Goal: Task Accomplishment & Management: Manage account settings

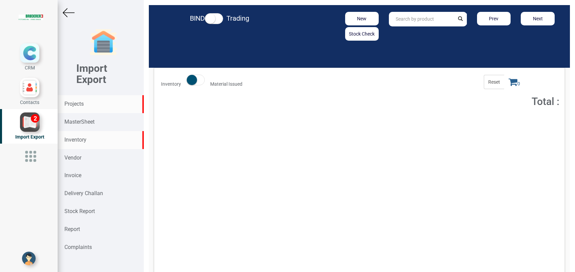
click at [79, 106] on strong "Projects" at bounding box center [73, 104] width 19 height 6
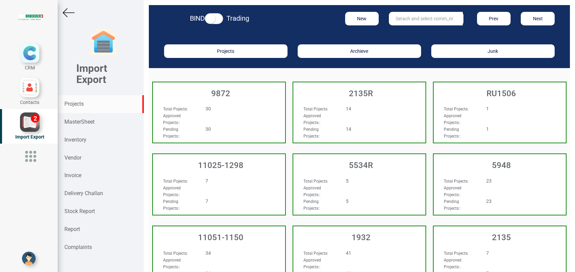
click at [399, 20] on input "text" at bounding box center [426, 19] width 74 height 14
type input "10350"
click at [407, 30] on link "10350" at bounding box center [416, 32] width 54 height 9
click at [416, 23] on input "10350" at bounding box center [426, 19] width 74 height 14
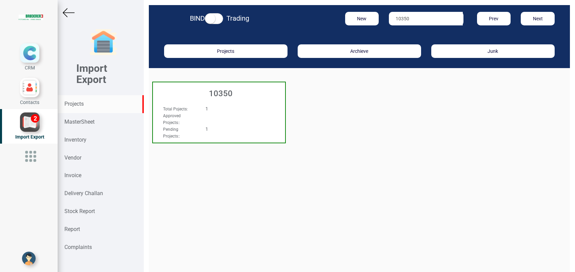
click at [226, 95] on h3 "10350" at bounding box center [220, 93] width 129 height 9
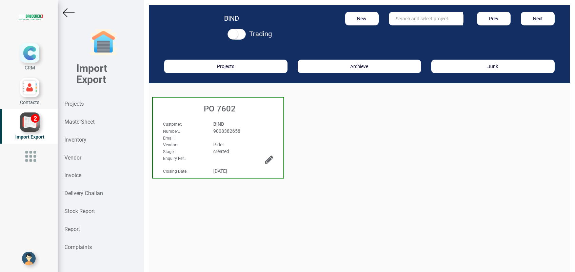
click at [218, 113] on h3 "PO 7602" at bounding box center [219, 108] width 127 height 9
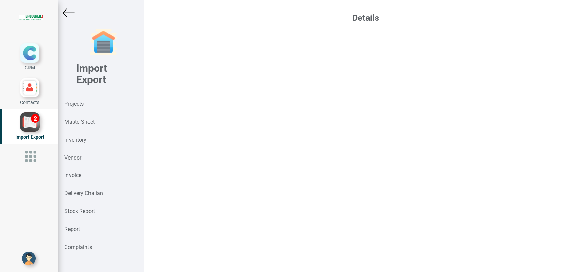
select select "USD"
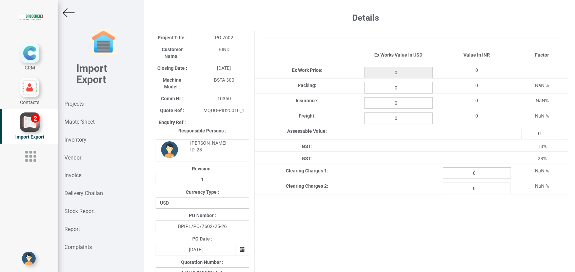
type input "25950"
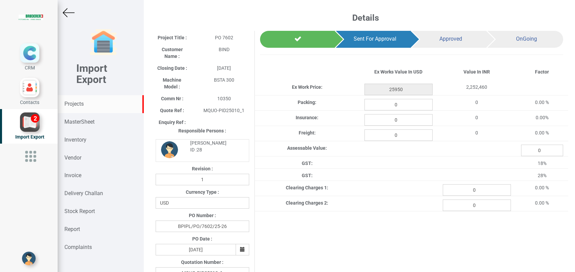
click at [76, 105] on strong "Projects" at bounding box center [73, 104] width 19 height 6
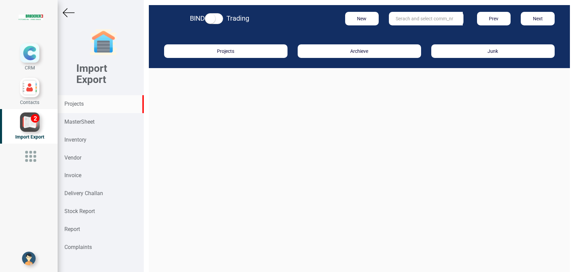
click at [402, 18] on input "text" at bounding box center [426, 19] width 74 height 14
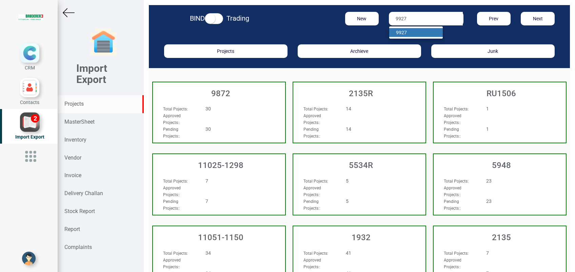
type input "9927"
click at [407, 31] on link "9927" at bounding box center [416, 32] width 54 height 9
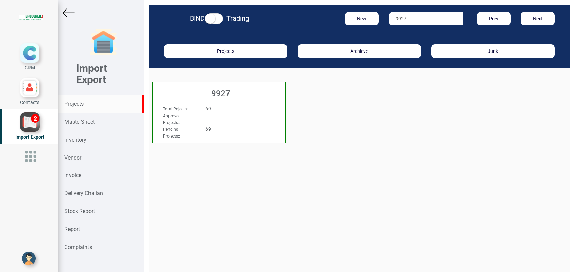
click at [225, 89] on h3 "9927" at bounding box center [220, 93] width 129 height 9
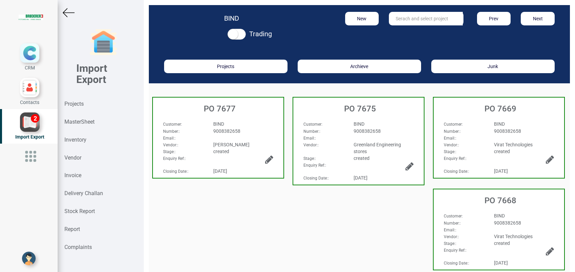
click at [402, 22] on input "text" at bounding box center [426, 19] width 74 height 14
click at [414, 31] on link "PO 7658" at bounding box center [416, 32] width 54 height 9
type input "PO 7658"
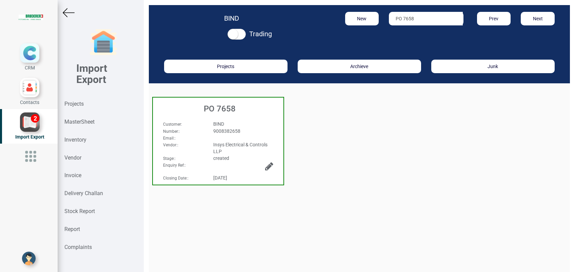
click at [233, 108] on h3 "PO 7658" at bounding box center [219, 108] width 127 height 9
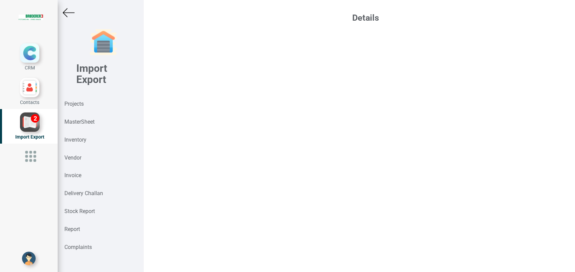
select select "INR"
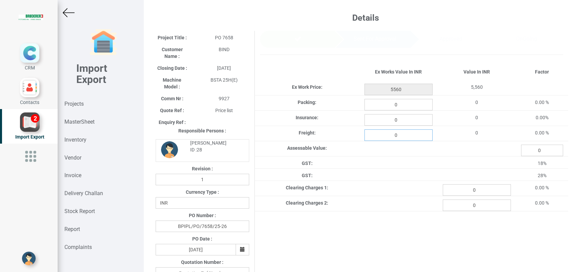
drag, startPoint x: 388, startPoint y: 132, endPoint x: 399, endPoint y: 134, distance: 10.6
click at [399, 134] on input "0" at bounding box center [399, 136] width 68 height 12
type input "150"
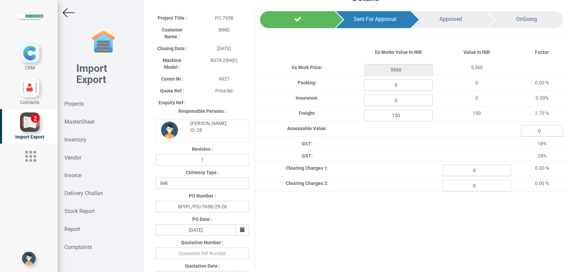
scroll to position [90, 0]
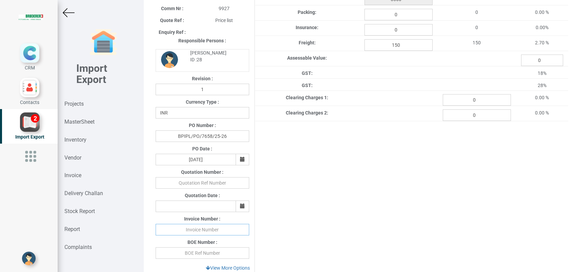
click at [192, 230] on input "text" at bounding box center [203, 230] width 94 height 12
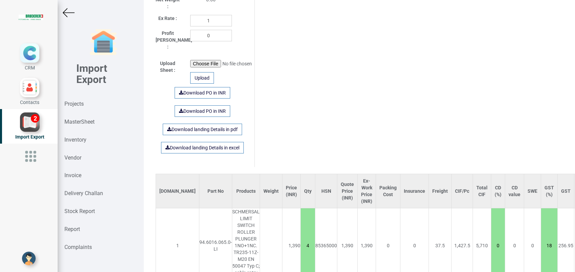
scroll to position [422, 0]
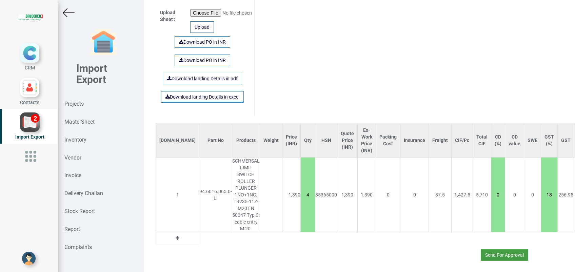
type input "252611506 250825"
click at [488, 250] on button "Send For Approval" at bounding box center [504, 256] width 47 height 12
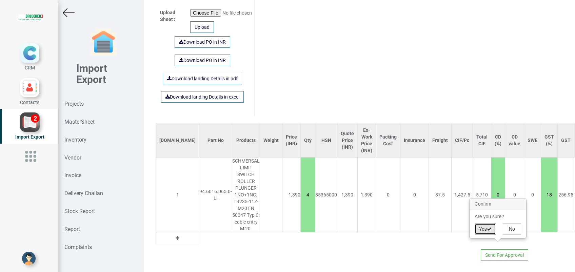
click at [482, 228] on button "Yes" at bounding box center [485, 230] width 21 height 12
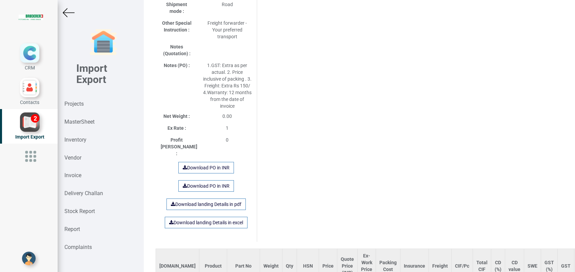
scroll to position [531, 0]
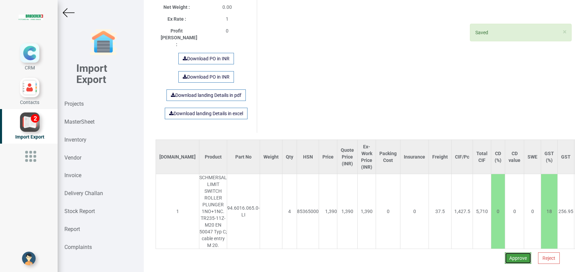
click at [505, 253] on button "Approve" at bounding box center [518, 259] width 26 height 12
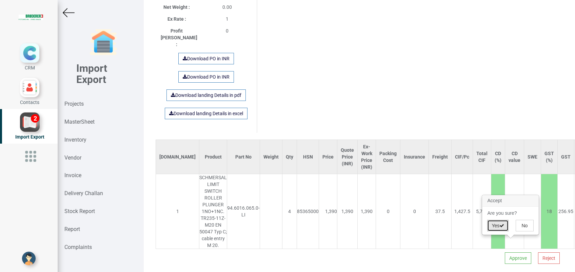
click at [494, 225] on button "Yes" at bounding box center [497, 226] width 21 height 12
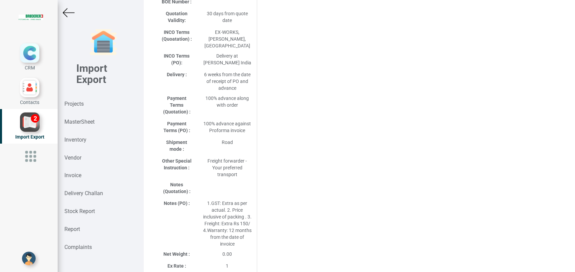
select select "INR"
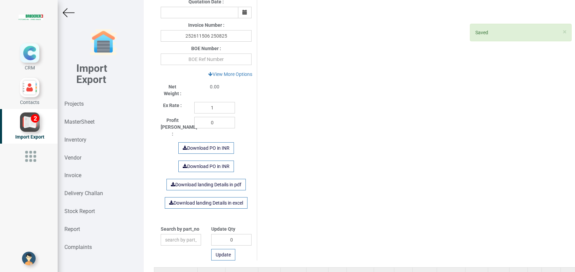
scroll to position [410, 0]
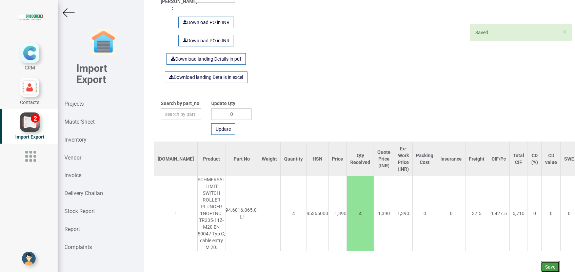
click at [542, 262] on button "Save" at bounding box center [550, 268] width 19 height 12
click at [527, 238] on button "Yes" at bounding box center [530, 241] width 21 height 12
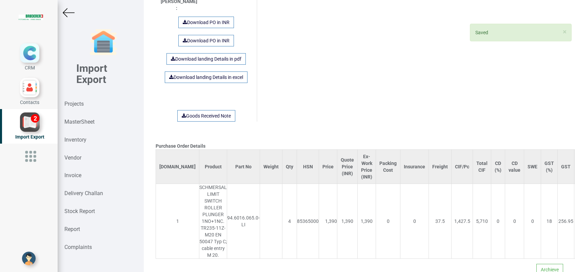
scroll to position [576, 0]
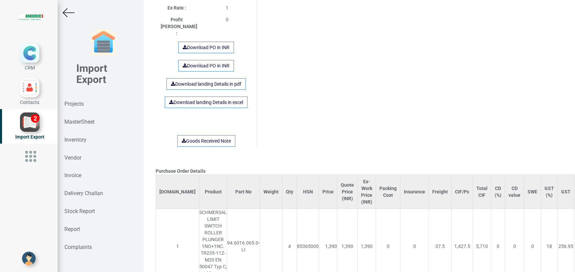
scroll to position [576, 0]
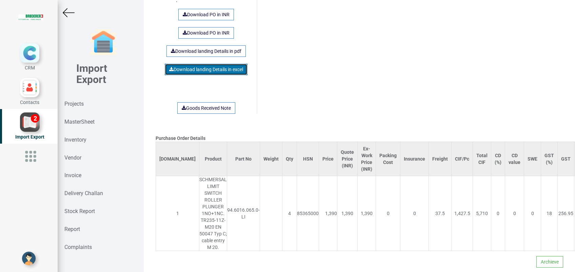
click at [215, 64] on link "Download landing Details in excel" at bounding box center [206, 70] width 83 height 12
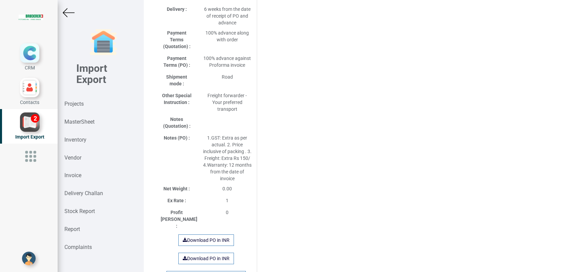
scroll to position [169, 0]
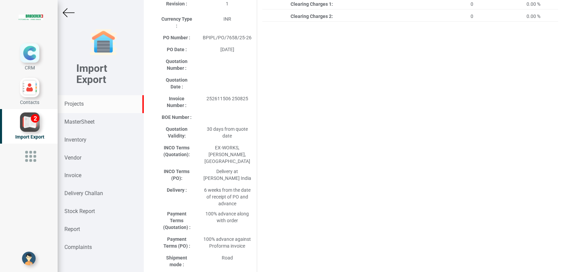
click at [84, 103] on strong "Projects" at bounding box center [73, 104] width 19 height 6
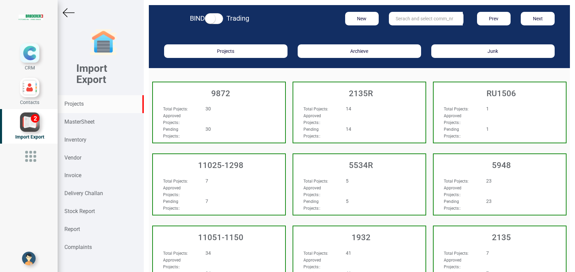
click at [392, 16] on input "text" at bounding box center [426, 19] width 74 height 14
click at [398, 28] on link "11051- 1026" at bounding box center [416, 32] width 54 height 9
type input "11051-1026"
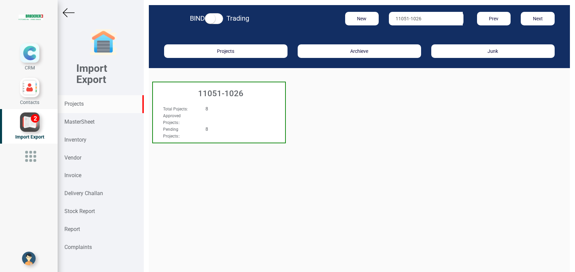
click at [232, 99] on div "11051-1026" at bounding box center [219, 91] width 132 height 19
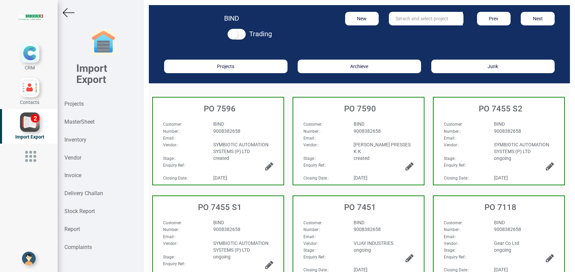
click at [206, 132] on div "Number: :" at bounding box center [183, 131] width 50 height 7
select select "INR"
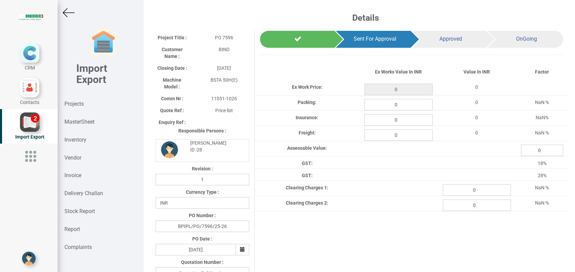
type input "32861.93"
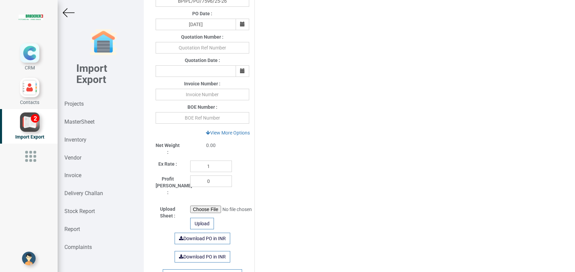
scroll to position [226, 0]
click at [198, 93] on input "text" at bounding box center [203, 95] width 94 height 12
type input "25260693 260825"
click at [320, 163] on div "Project Title : PO 7596 Customer Name : BIND Closing Date : 2025-06-25 Machine …" at bounding box center [360, 59] width 418 height 508
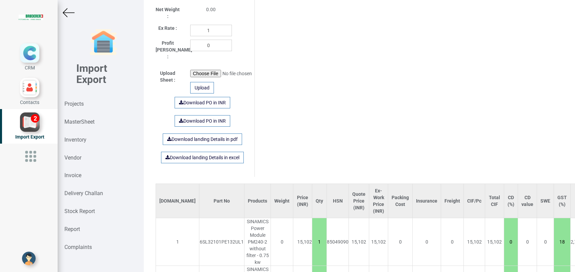
scroll to position [470, 0]
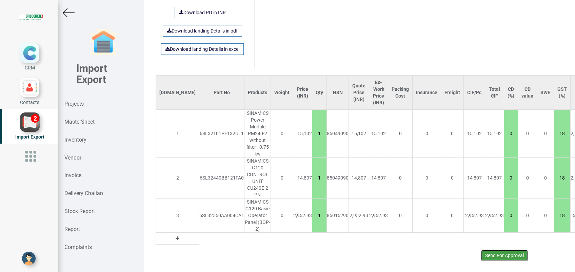
click at [488, 250] on button "Send For Approval" at bounding box center [504, 256] width 47 height 12
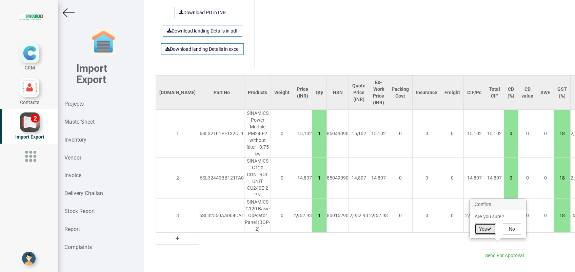
click at [481, 233] on button "Yes" at bounding box center [485, 230] width 21 height 12
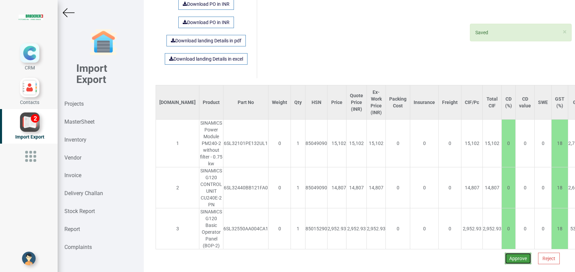
click at [516, 253] on button "Approve" at bounding box center [518, 259] width 26 height 12
click at [499, 229] on button "Yes" at bounding box center [497, 226] width 21 height 12
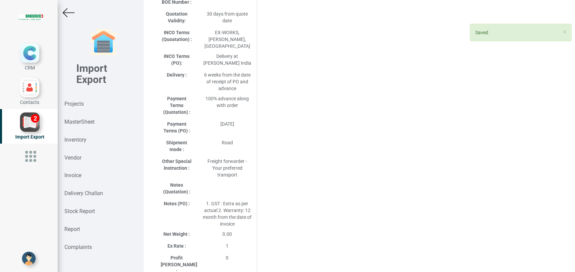
select select "INR"
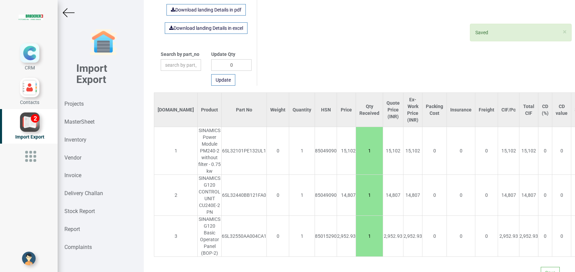
scroll to position [465, 0]
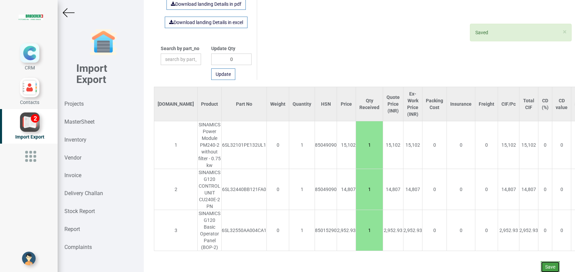
click at [544, 262] on button "Save" at bounding box center [550, 268] width 19 height 12
click at [526, 240] on button "Yes" at bounding box center [530, 241] width 21 height 12
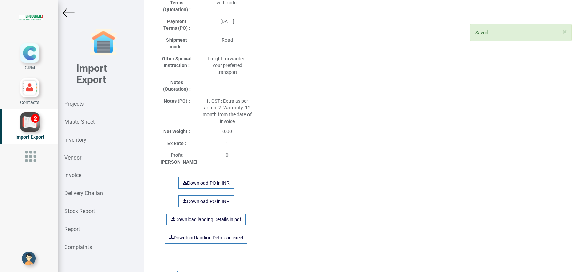
scroll to position [407, 0]
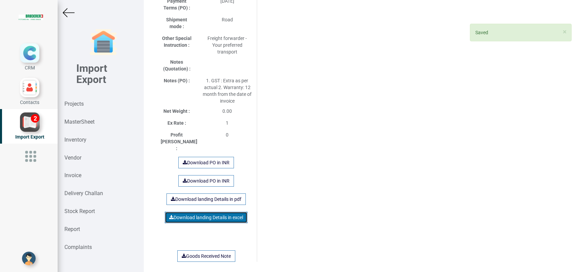
click at [218, 212] on link "Download landing Details in excel" at bounding box center [206, 218] width 83 height 12
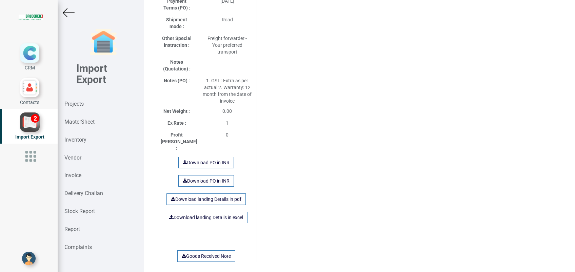
click at [306, 158] on div "Purchase Order Details Si.No Product Part No Weight Qty HSN Price Quote Price (…" at bounding box center [360, 39] width 418 height 831
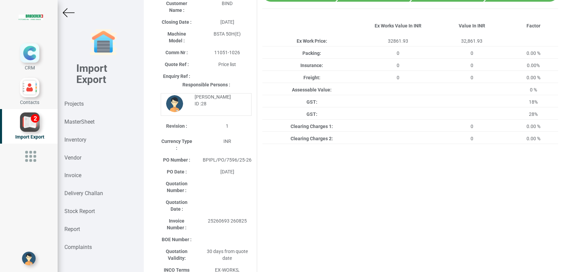
scroll to position [226, 0]
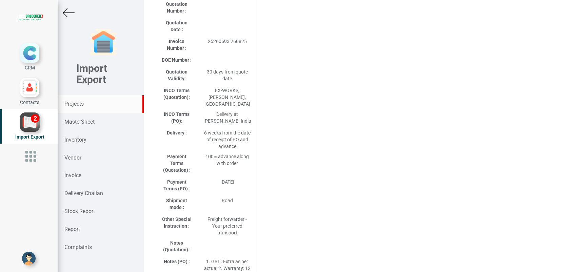
click at [80, 107] on strong "Projects" at bounding box center [73, 104] width 19 height 6
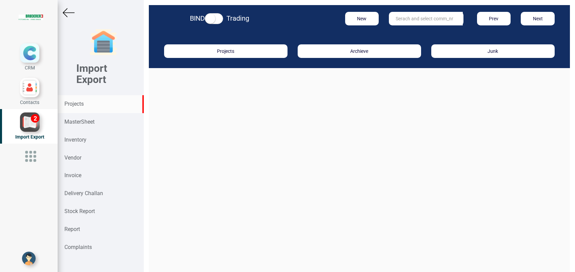
click at [395, 20] on input "text" at bounding box center [426, 19] width 74 height 14
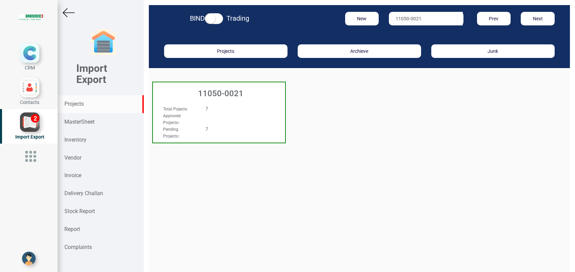
type input "11050-0021"
click at [216, 98] on div "11050-0021" at bounding box center [219, 91] width 132 height 19
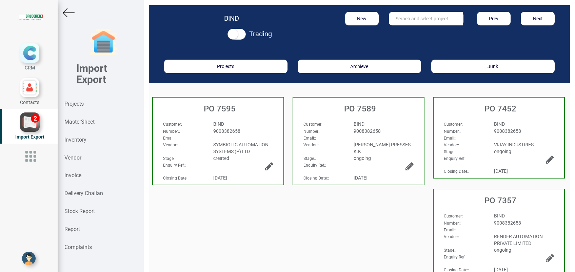
click at [235, 121] on div "BIND" at bounding box center [243, 124] width 70 height 7
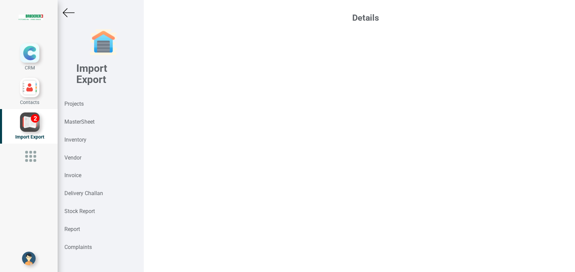
select select "INR"
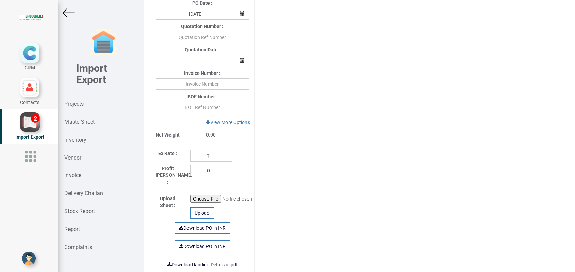
scroll to position [316, 0]
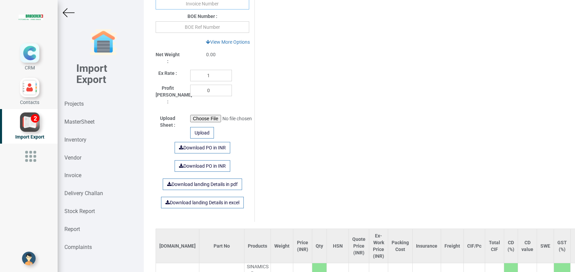
click at [201, 4] on input "text" at bounding box center [203, 4] width 94 height 12
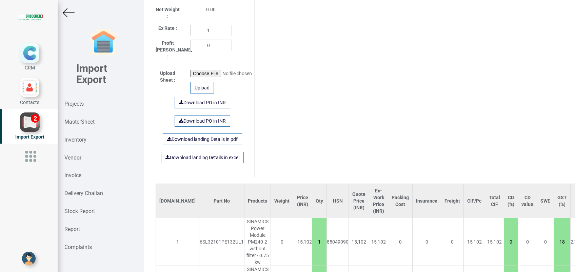
scroll to position [470, 0]
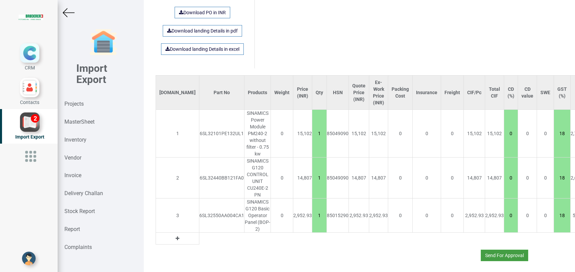
type input "25260692 260825"
click at [491, 250] on button "Send For Approval" at bounding box center [504, 256] width 47 height 12
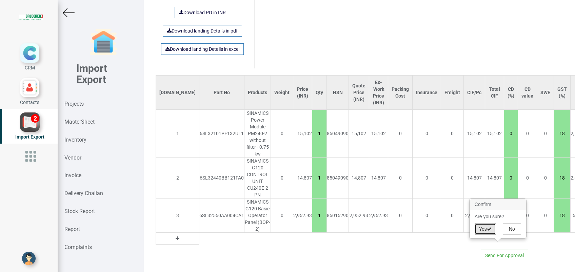
click at [485, 229] on button "Yes" at bounding box center [485, 230] width 21 height 12
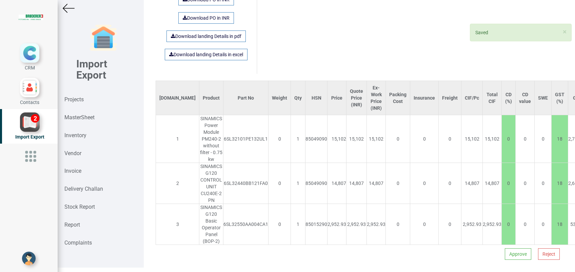
scroll to position [5, 0]
click at [508, 245] on div "Reject Approve" at bounding box center [360, 254] width 418 height 18
click at [507, 248] on button "Approve" at bounding box center [518, 254] width 26 height 12
click at [495, 219] on button "Yes" at bounding box center [497, 221] width 21 height 12
select select "INR"
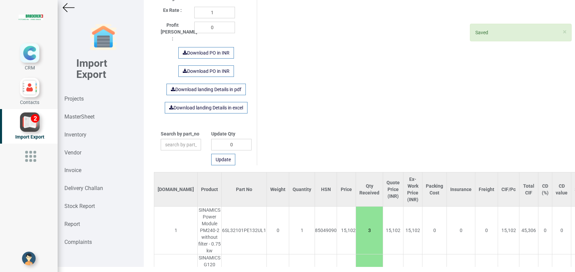
scroll to position [465, 0]
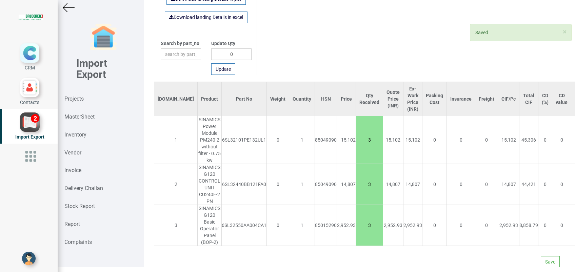
drag, startPoint x: 339, startPoint y: 132, endPoint x: 350, endPoint y: 133, distance: 11.6
click at [356, 134] on input "3" at bounding box center [369, 140] width 27 height 12
type input "1"
drag, startPoint x: 338, startPoint y: 174, endPoint x: 351, endPoint y: 176, distance: 12.7
click at [356, 179] on input "3" at bounding box center [369, 185] width 27 height 12
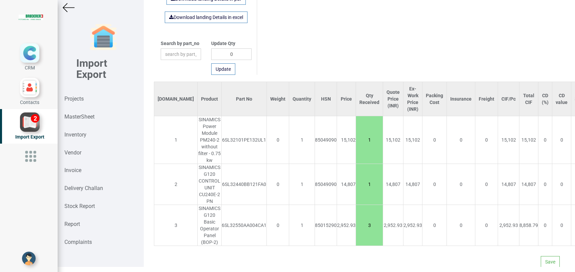
type input "1"
drag, startPoint x: 339, startPoint y: 218, endPoint x: 353, endPoint y: 218, distance: 13.6
click at [356, 220] on input "1" at bounding box center [369, 226] width 27 height 12
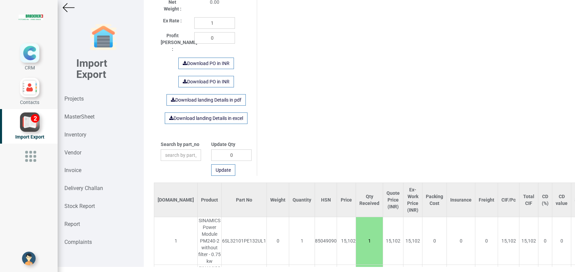
scroll to position [284, 0]
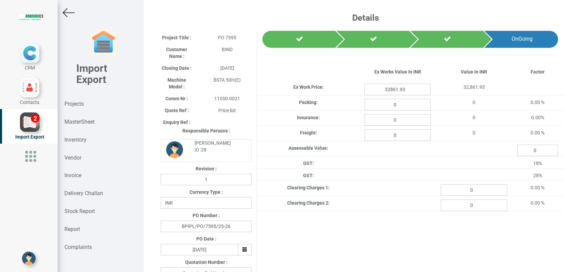
select select "INR"
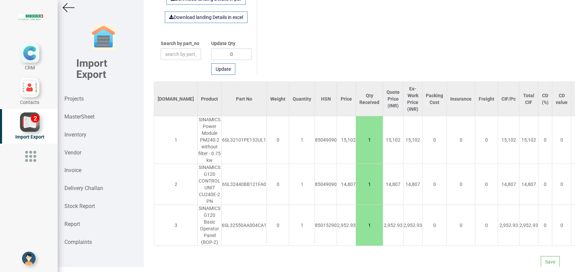
scroll to position [465, 0]
click at [541, 256] on button "Save" at bounding box center [550, 262] width 19 height 12
click at [531, 241] on button "Yes" at bounding box center [530, 236] width 21 height 12
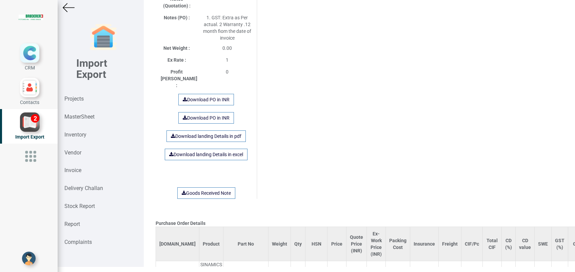
scroll to position [0, 0]
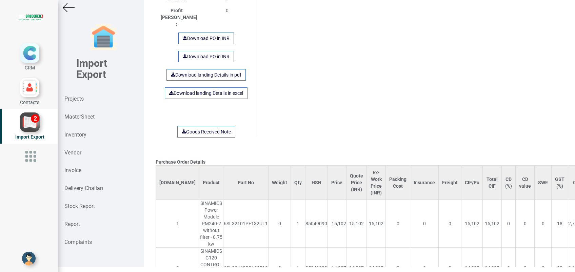
scroll to position [588, 0]
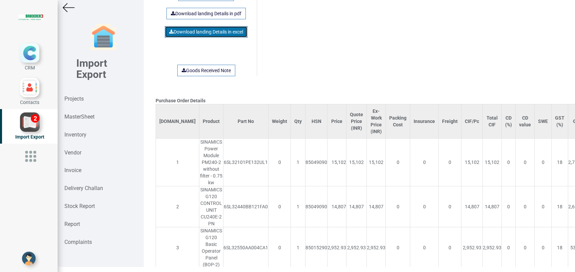
click at [206, 26] on link "Download landing Details in excel" at bounding box center [206, 32] width 83 height 12
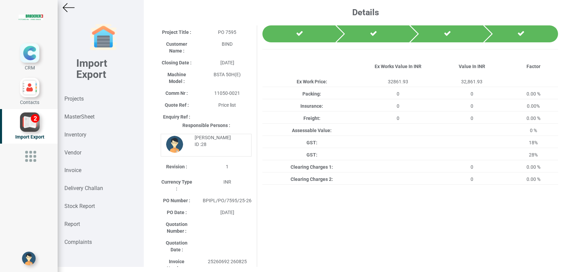
scroll to position [0, 0]
click at [79, 98] on strong "Projects" at bounding box center [73, 99] width 19 height 6
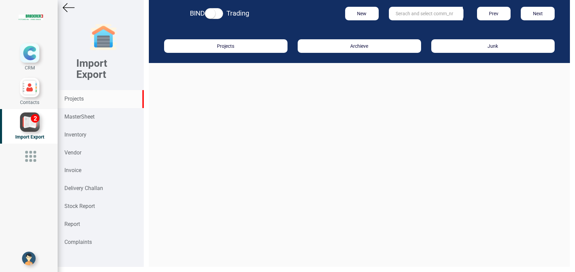
click at [416, 16] on input "text" at bounding box center [426, 14] width 74 height 14
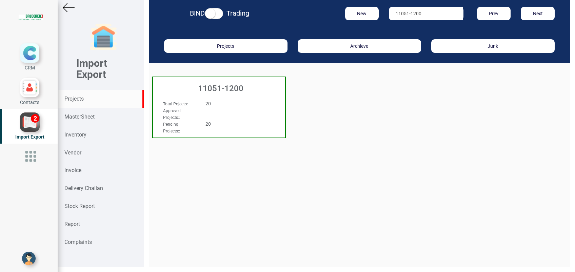
type input "11051-1200"
click at [226, 89] on h3 "11051-1200" at bounding box center [220, 88] width 129 height 9
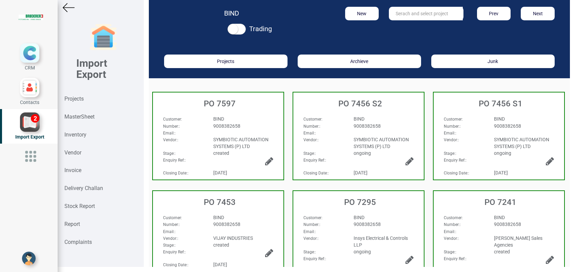
click at [233, 118] on div "BIND" at bounding box center [243, 119] width 70 height 7
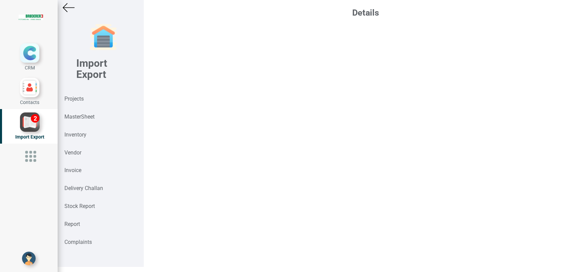
select select "INR"
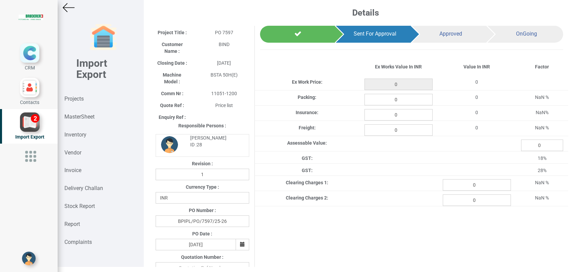
type input "32861.93"
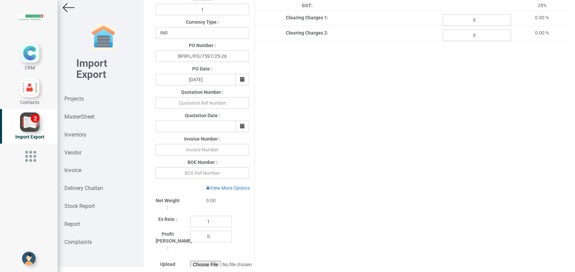
scroll to position [226, 0]
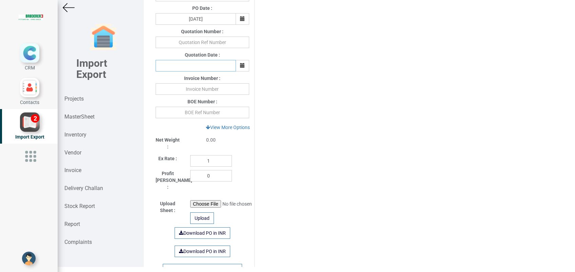
click at [189, 64] on input "text" at bounding box center [196, 66] width 80 height 12
click at [189, 88] on input "text" at bounding box center [203, 89] width 94 height 12
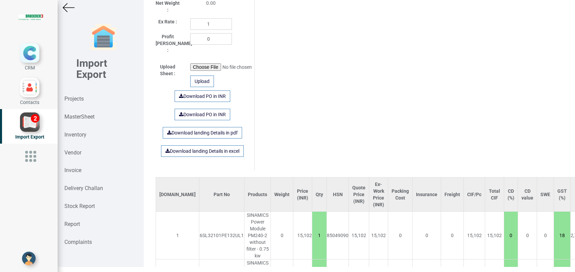
scroll to position [470, 0]
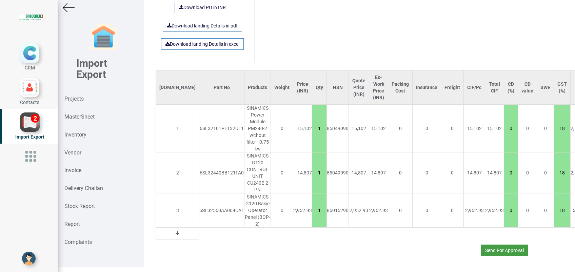
type input "25260694 260825"
click at [488, 245] on button "Send For Approval" at bounding box center [504, 251] width 47 height 12
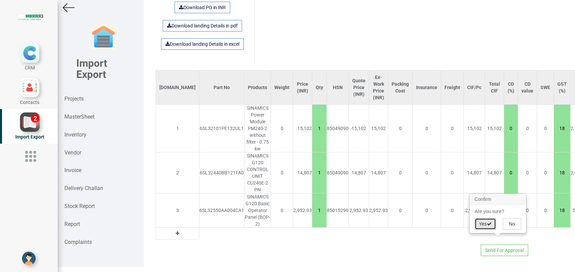
click at [479, 222] on button "Yes" at bounding box center [485, 224] width 21 height 12
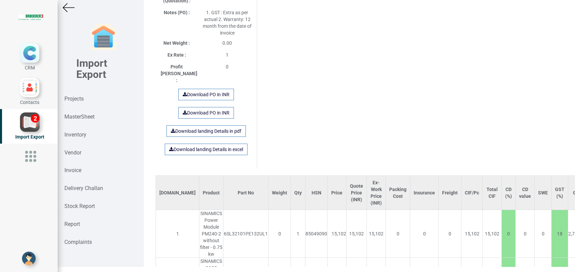
scroll to position [566, 0]
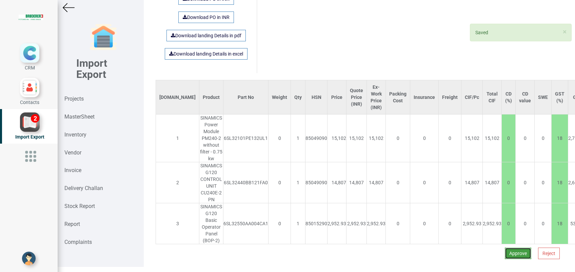
click at [507, 248] on button "Approve" at bounding box center [518, 254] width 26 height 12
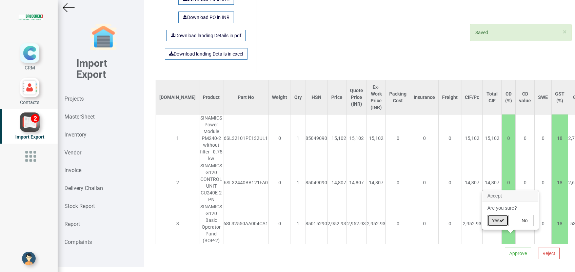
click at [492, 224] on button "Yes" at bounding box center [497, 221] width 21 height 12
select select "INR"
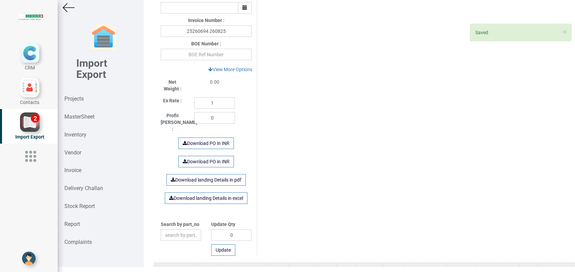
scroll to position [465, 0]
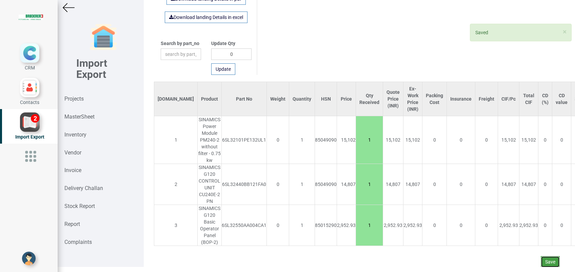
click at [545, 256] on button "Save" at bounding box center [550, 262] width 19 height 12
click at [529, 238] on button "Yes" at bounding box center [530, 236] width 21 height 12
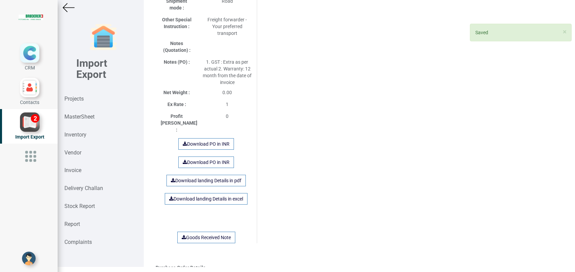
scroll to position [497, 0]
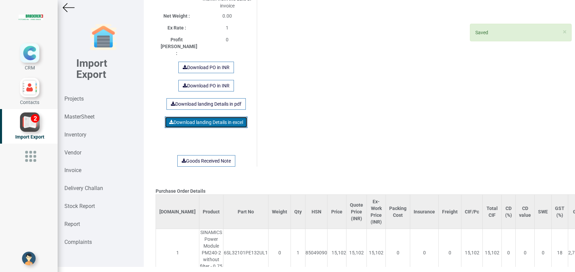
click at [194, 117] on link "Download landing Details in excel" at bounding box center [206, 123] width 83 height 12
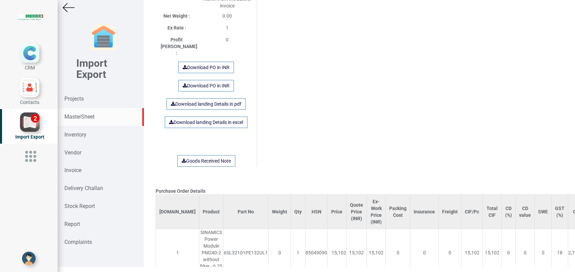
drag, startPoint x: 79, startPoint y: 100, endPoint x: 131, endPoint y: 118, distance: 55.0
click at [79, 100] on strong "Projects" at bounding box center [73, 99] width 19 height 6
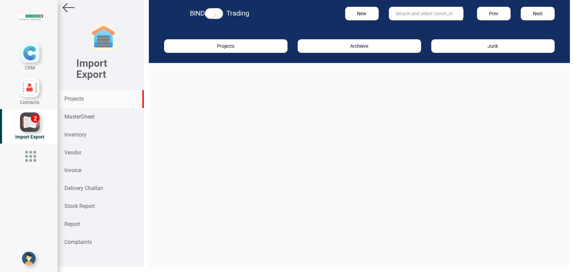
click at [402, 14] on input "text" at bounding box center [426, 14] width 74 height 14
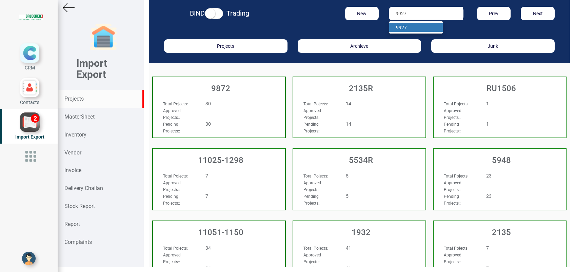
type input "9927"
click at [404, 26] on link "9927" at bounding box center [416, 27] width 54 height 9
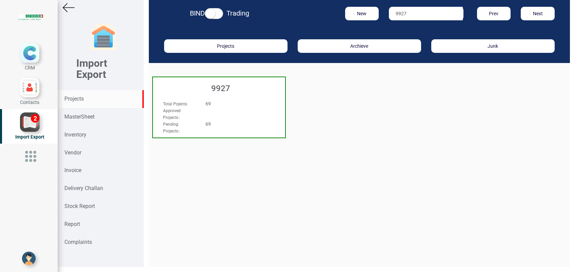
click at [222, 86] on h3 "9927" at bounding box center [220, 88] width 129 height 9
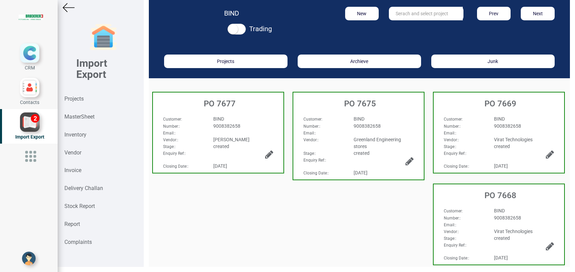
click at [366, 130] on div "Email: :" at bounding box center [358, 133] width 120 height 7
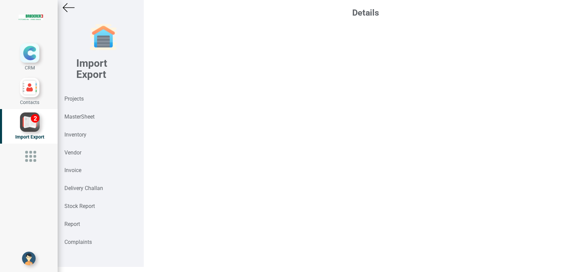
select select "INR"
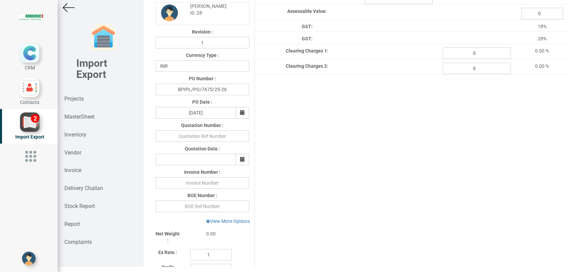
scroll to position [181, 0]
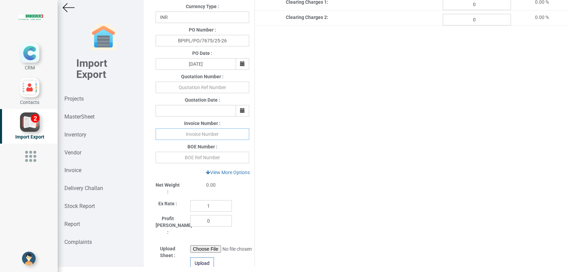
click at [208, 137] on input "text" at bounding box center [203, 135] width 94 height 12
drag, startPoint x: 205, startPoint y: 135, endPoint x: 216, endPoint y: 156, distance: 23.4
click at [206, 135] on input "3252 28-825" at bounding box center [203, 135] width 94 height 12
type input "3252 280825"
click at [334, 171] on div "Project Title : PO 7675 Customer Name : BIND Closing Date : 2025-08-25 Machine …" at bounding box center [360, 99] width 418 height 508
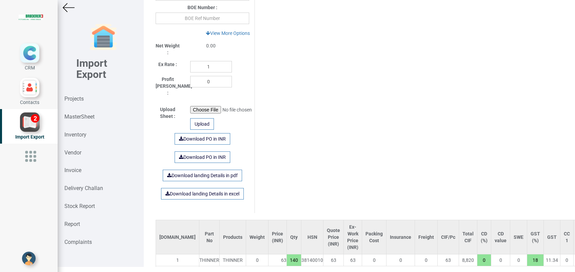
scroll to position [359, 0]
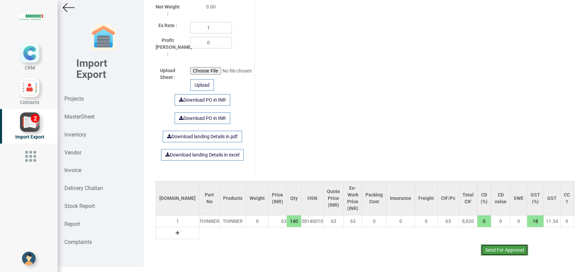
click at [497, 245] on button "Send For Approval" at bounding box center [504, 251] width 47 height 12
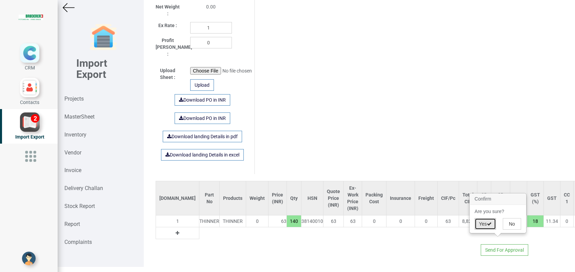
click at [477, 226] on button "Yes" at bounding box center [485, 224] width 21 height 12
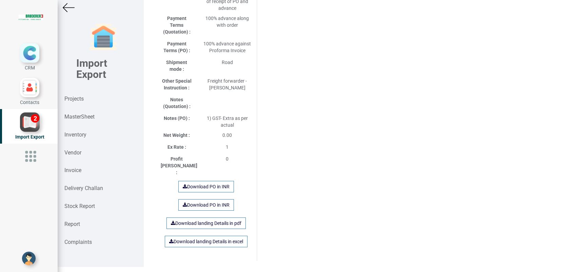
scroll to position [429, 0]
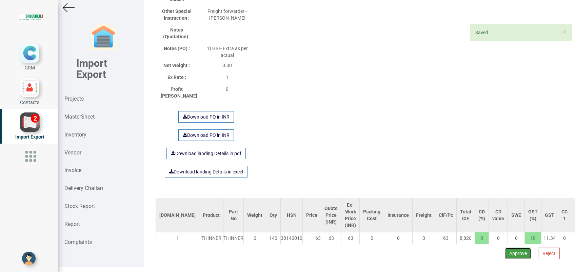
click at [513, 248] on button "Approve" at bounding box center [518, 254] width 26 height 12
click at [499, 221] on button "Yes" at bounding box center [497, 221] width 21 height 12
select select "INR"
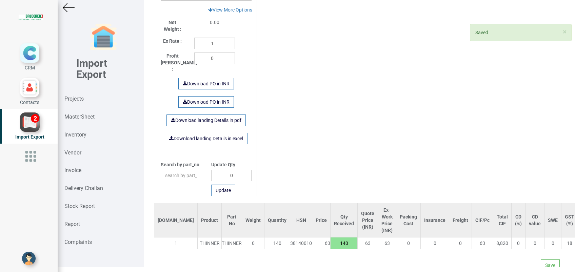
scroll to position [347, 0]
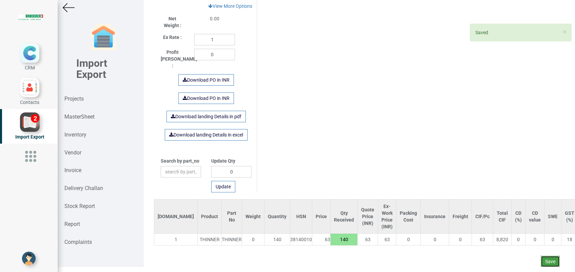
click at [541, 256] on button "Save" at bounding box center [550, 262] width 19 height 12
click at [529, 236] on button "Yes" at bounding box center [530, 236] width 21 height 12
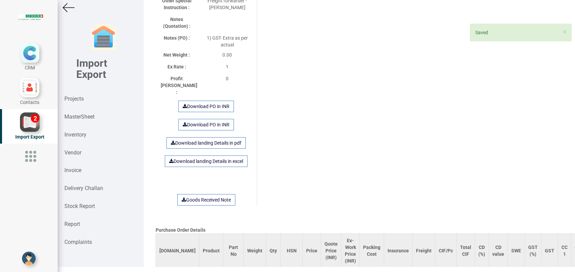
scroll to position [474, 0]
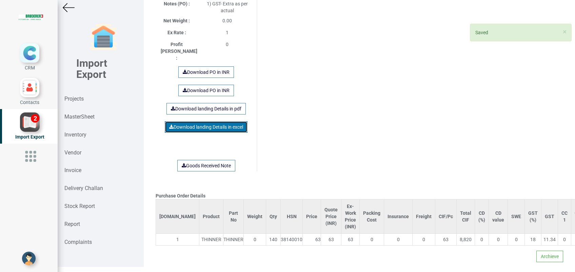
click at [209, 121] on link "Download landing Details in excel" at bounding box center [206, 127] width 83 height 12
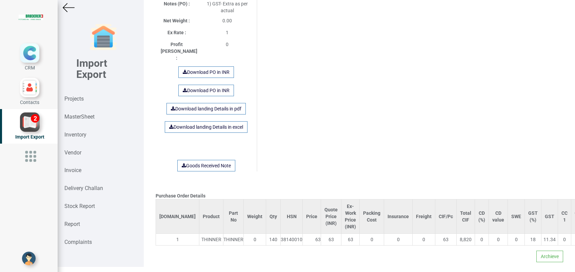
click at [223, 121] on link "Download landing Details in excel" at bounding box center [206, 127] width 83 height 12
click at [78, 137] on strong "Inventory" at bounding box center [75, 135] width 22 height 6
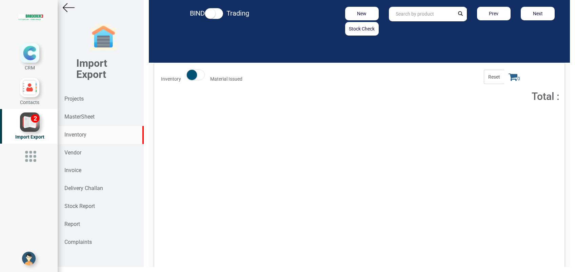
click at [399, 16] on input "text" at bounding box center [421, 14] width 65 height 15
type input "THINNER"
click at [508, 119] on button "Add to Cart" at bounding box center [507, 119] width 29 height 10
click at [509, 76] on icon at bounding box center [513, 76] width 9 height 9
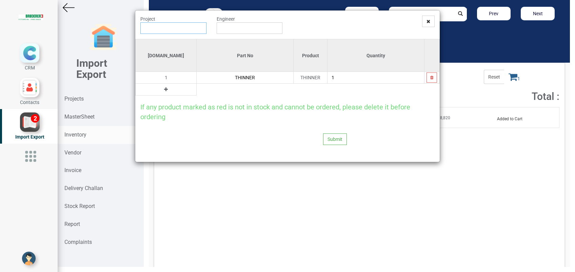
click at [176, 27] on input "text" at bounding box center [173, 28] width 66 height 12
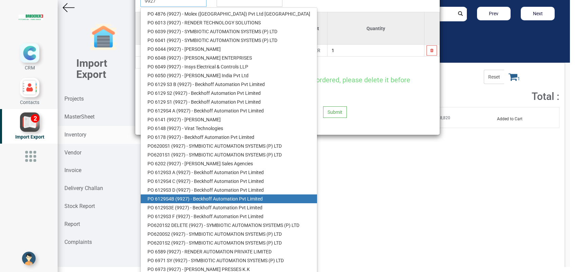
scroll to position [31, 0]
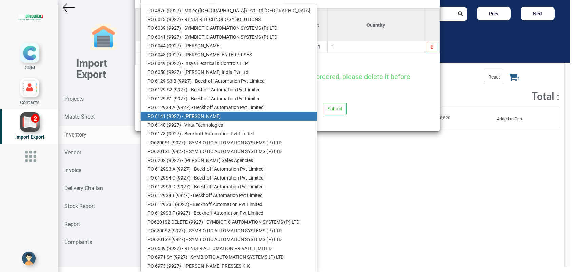
click at [206, 114] on link "PO 6141 ( 9927 ) - BRUDERER AG" at bounding box center [229, 116] width 176 height 9
type input "PO 6141 ( 9927 ) - BRUDERER AG"
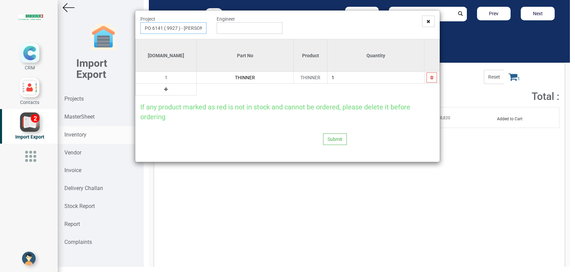
scroll to position [0, 0]
click at [233, 25] on input "text" at bounding box center [250, 28] width 66 height 12
click at [240, 40] on link "G opinath Anandan" at bounding box center [244, 41] width 54 height 9
type input "Gopinath Anandan"
click at [334, 139] on button "Submit" at bounding box center [335, 140] width 24 height 12
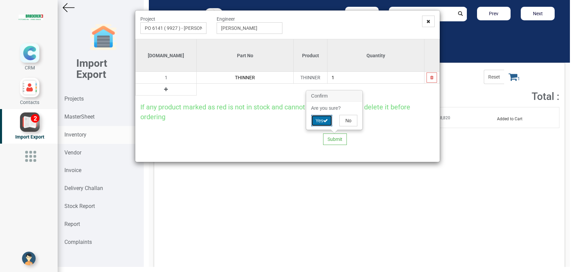
click at [322, 122] on button "Yes" at bounding box center [321, 121] width 21 height 12
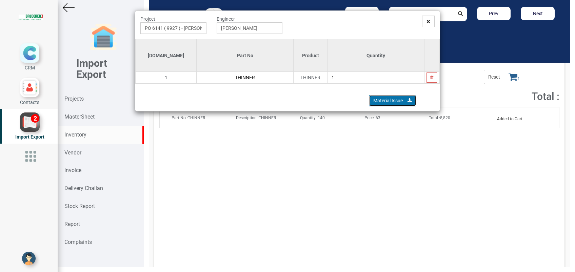
click at [377, 100] on link "Material Issue" at bounding box center [392, 101] width 47 height 12
click at [308, 163] on div "Project PO 6141 ( 9927 ) - BRUDERER AG Engineer Gopinath Anandan Si.No Part No …" at bounding box center [287, 136] width 575 height 272
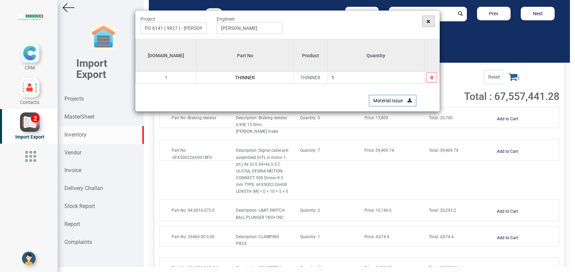
click at [426, 23] on span at bounding box center [428, 22] width 13 height 12
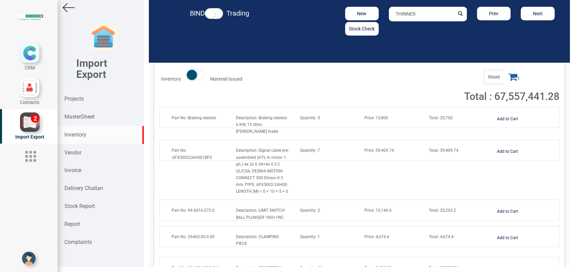
click at [509, 75] on icon at bounding box center [513, 76] width 9 height 9
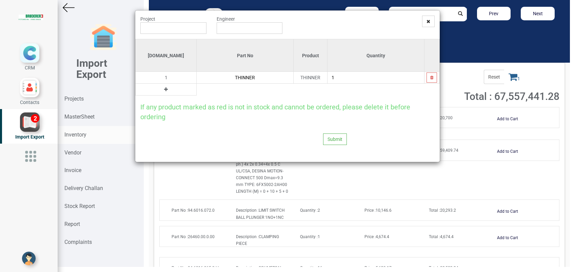
click at [360, 77] on input "1" at bounding box center [376, 78] width 97 height 12
type input "139"
click at [191, 31] on input "text" at bounding box center [173, 28] width 66 height 12
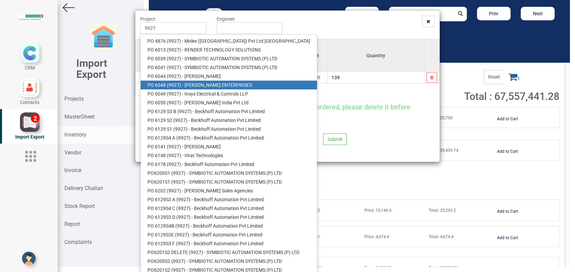
click at [201, 83] on link "PO 6048 ( 9927 ) - GARR ENTERPRISES" at bounding box center [229, 85] width 176 height 9
type input "PO 6048 ( 9927 ) - GARR ENTERPRISES"
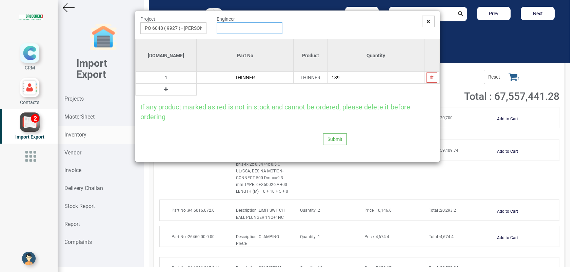
click at [231, 31] on input "text" at bounding box center [250, 28] width 66 height 12
click at [235, 41] on link "G opinath Anandan" at bounding box center [244, 41] width 54 height 9
type input "Gopinath Anandan"
click at [330, 138] on button "Submit" at bounding box center [335, 140] width 24 height 12
click at [320, 120] on button "Yes" at bounding box center [321, 121] width 21 height 12
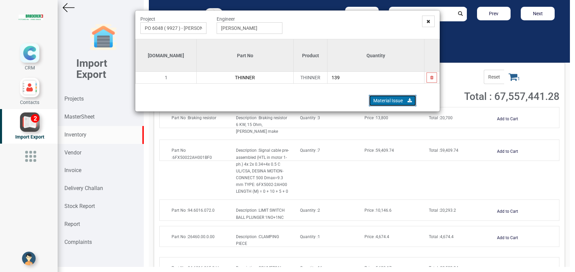
click at [378, 100] on link "Material Issue" at bounding box center [392, 101] width 47 height 12
click at [430, 19] on icon at bounding box center [429, 21] width 4 height 5
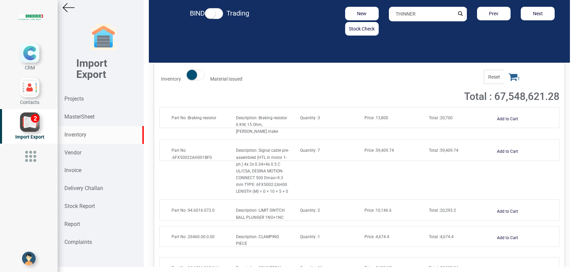
click at [218, 14] on span at bounding box center [214, 13] width 18 height 11
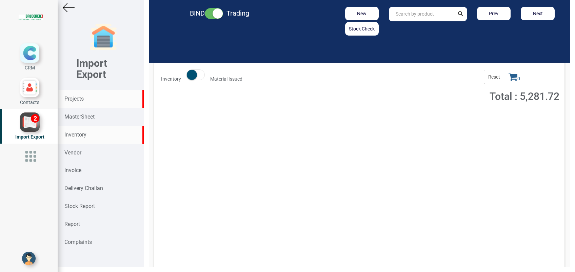
click at [74, 96] on strong "Projects" at bounding box center [73, 99] width 19 height 6
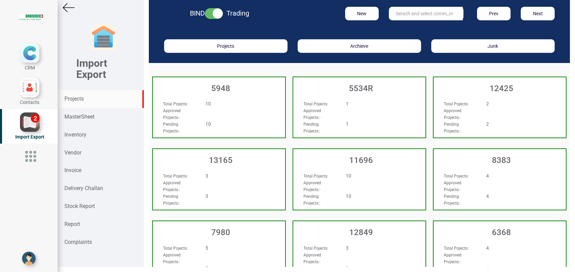
click at [432, 16] on input "text" at bounding box center [426, 14] width 74 height 14
type input "1035"
click at [81, 101] on strong "Projects" at bounding box center [73, 99] width 19 height 6
click at [220, 89] on h3 "5948" at bounding box center [220, 88] width 129 height 9
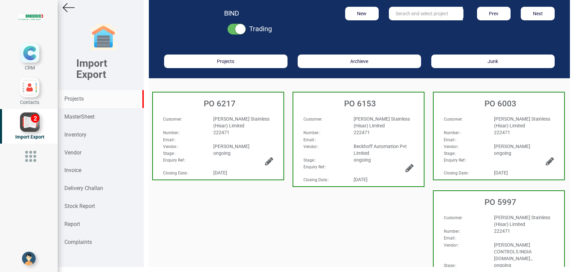
click at [82, 99] on strong "Projects" at bounding box center [73, 99] width 19 height 6
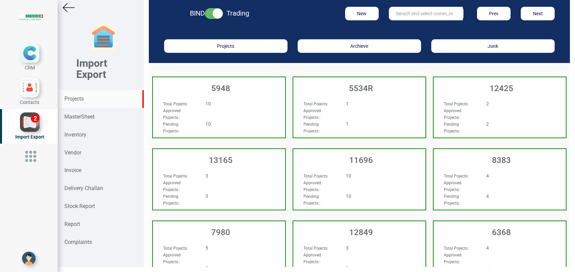
click at [411, 15] on input "text" at bounding box center [426, 14] width 74 height 14
type input "103"
click at [83, 100] on strong "Projects" at bounding box center [73, 99] width 19 height 6
drag, startPoint x: 406, startPoint y: 15, endPoint x: 354, endPoint y: 13, distance: 51.9
click at [353, 13] on div "New 103 Prev Next" at bounding box center [428, 14] width 274 height 14
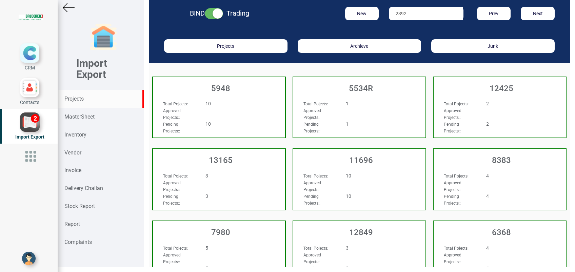
click at [389, 15] on input "2392" at bounding box center [426, 14] width 74 height 14
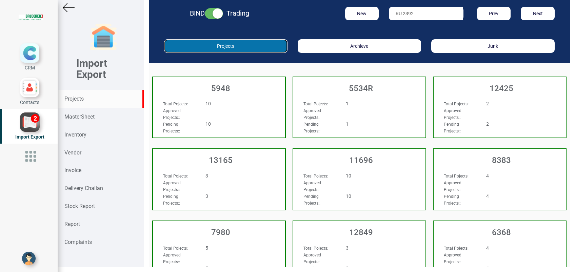
click at [223, 50] on button "Projects" at bounding box center [225, 46] width 123 height 14
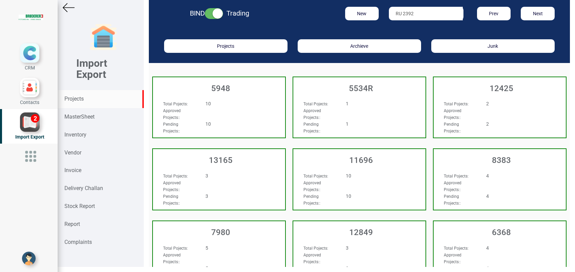
click at [418, 16] on input "RU 2392" at bounding box center [426, 14] width 74 height 14
type input "R"
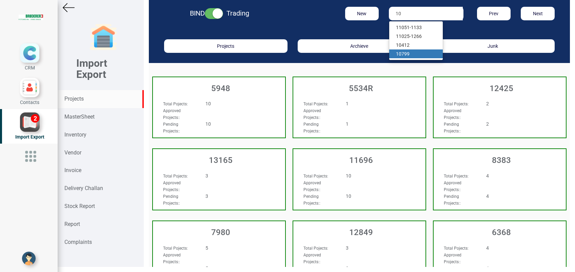
click at [78, 100] on strong "Projects" at bounding box center [73, 99] width 19 height 6
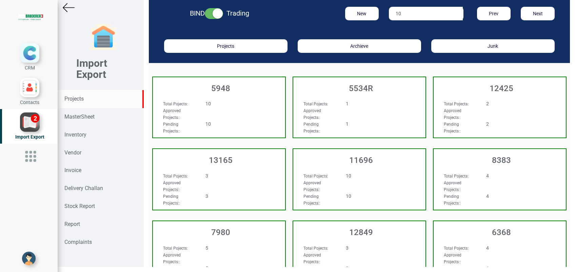
drag, startPoint x: 407, startPoint y: 12, endPoint x: 329, endPoint y: 14, distance: 77.7
click at [328, 13] on div "New 10 Prev Next" at bounding box center [428, 14] width 274 height 14
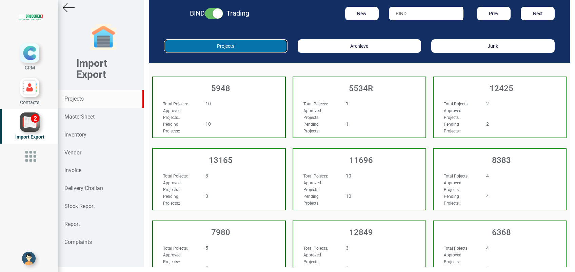
click at [229, 48] on button "Projects" at bounding box center [225, 46] width 123 height 14
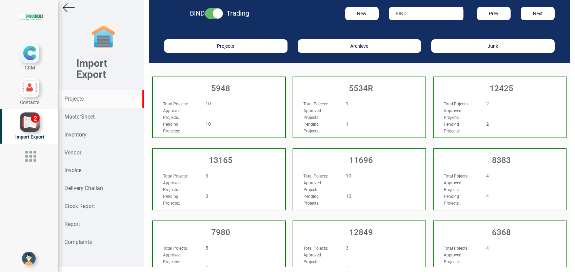
click at [413, 13] on input "BIND" at bounding box center [426, 14] width 74 height 14
drag, startPoint x: 415, startPoint y: 12, endPoint x: 373, endPoint y: 12, distance: 41.4
click at [373, 12] on div "New BIND 5 P Prev Next" at bounding box center [428, 14] width 274 height 14
paste input "AINT"
type input "BIND 5 PAINT"
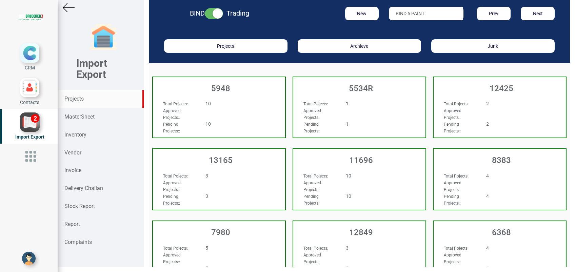
click at [399, 14] on input "BIND 5 PAINT" at bounding box center [426, 14] width 74 height 14
click at [76, 102] on strong "Projects" at bounding box center [73, 99] width 19 height 6
click at [85, 135] on strong "Inventory" at bounding box center [75, 135] width 22 height 6
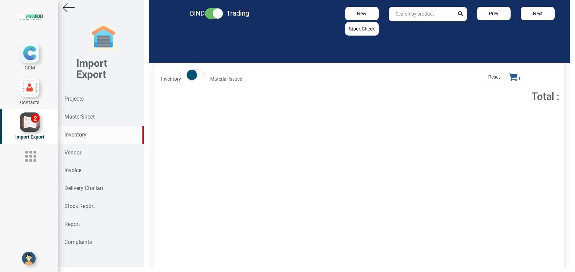
click at [438, 19] on input "text" at bounding box center [421, 14] width 65 height 15
click at [389, 15] on input ".1600.716" at bounding box center [421, 14] width 65 height 15
type input "94.1600.716"
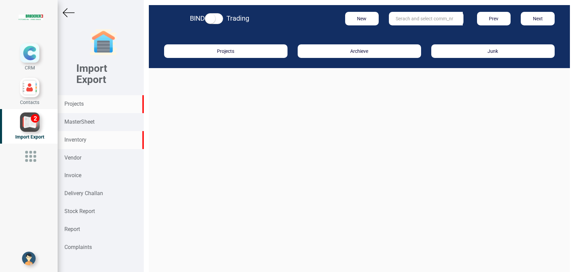
click at [82, 142] on strong "Inventory" at bounding box center [75, 140] width 22 height 6
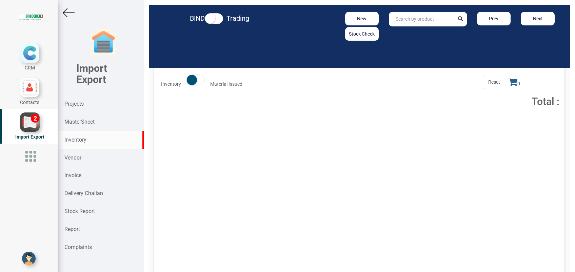
click at [406, 19] on input "text" at bounding box center [421, 19] width 65 height 15
click at [405, 34] on strong ".1600.716" at bounding box center [413, 33] width 22 height 5
type input "97.1600.716.0"
